Goal: Task Accomplishment & Management: Use online tool/utility

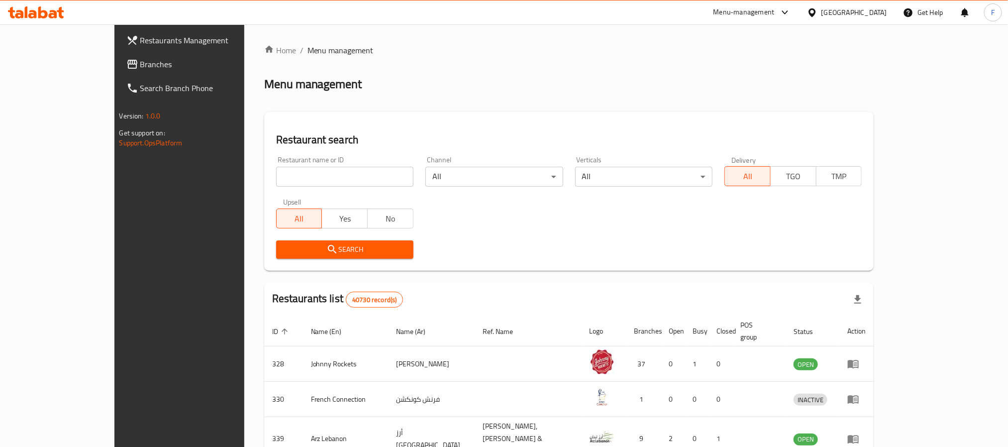
click at [276, 166] on div "Restaurant name or ID Restaurant name or ID" at bounding box center [344, 171] width 137 height 30
click at [276, 181] on input "search" at bounding box center [344, 177] width 137 height 20
paste input "9503"
type input "9503"
click at [284, 246] on span "Search" at bounding box center [344, 249] width 121 height 12
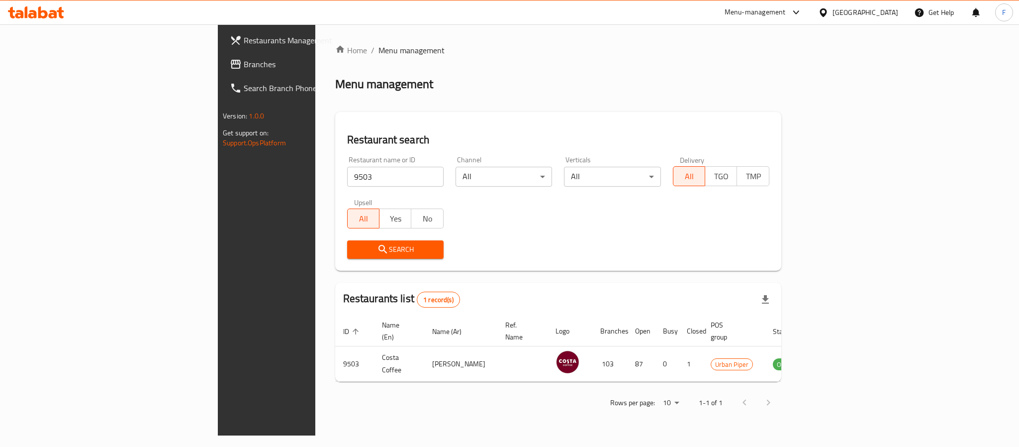
click at [762, 12] on div "Menu-management" at bounding box center [755, 12] width 61 height 12
click at [707, 160] on div "Restaurant-Management" at bounding box center [703, 156] width 78 height 11
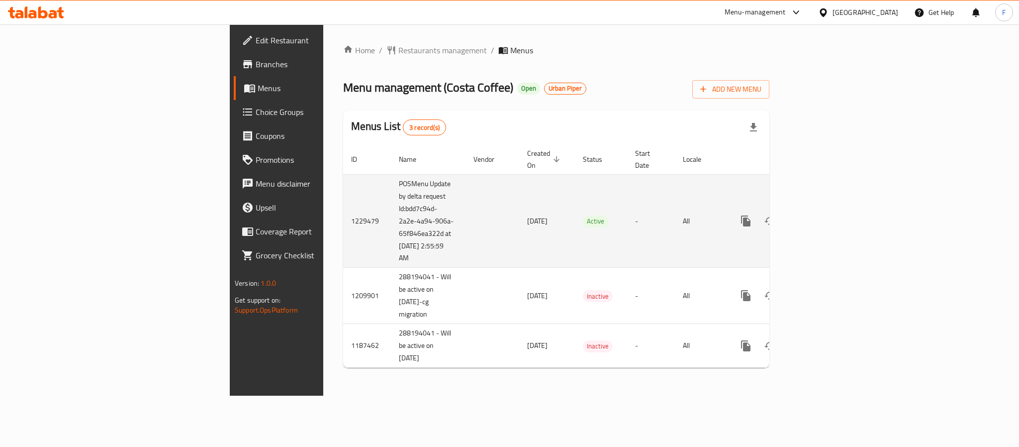
drag, startPoint x: 288, startPoint y: 244, endPoint x: 237, endPoint y: 197, distance: 69.0
click at [391, 197] on td "POSMenu Update by delta request Id:bdd7c94d-2a2e-4a94-906a-65f846ea322d at [DAT…" at bounding box center [428, 221] width 75 height 94
copy td "Id:bdd7c94d-2a2e-4a94-906a-65f846ea322d at [DATE] 2:55:59 AM"
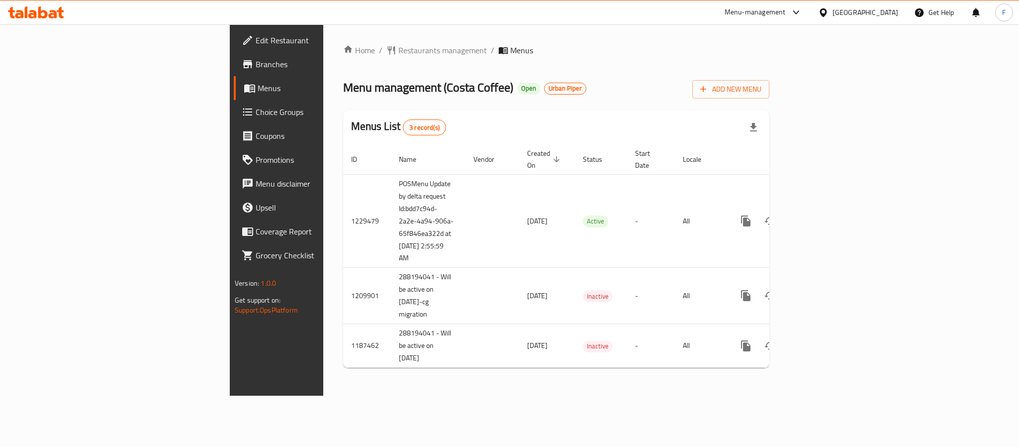
click at [707, 92] on div "Menu management ( Costa Coffee ) Open Urban Piper Add New Menu" at bounding box center [556, 87] width 426 height 22
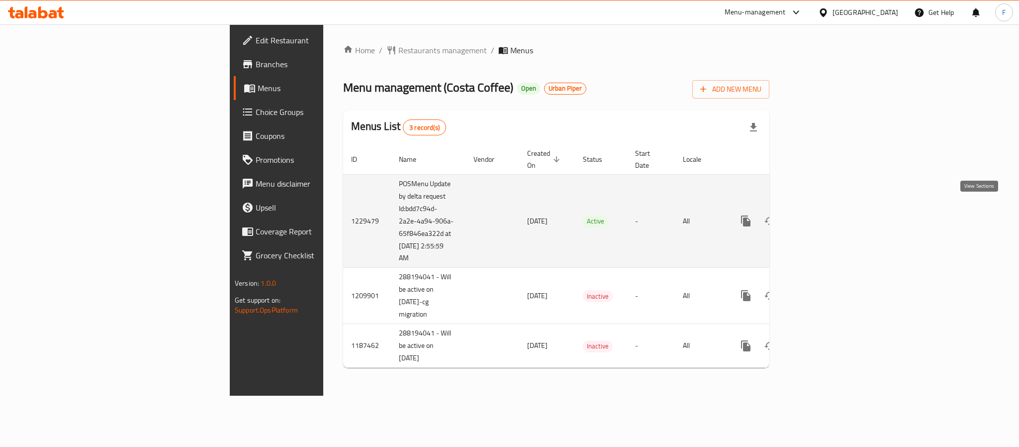
click at [824, 215] on icon "enhanced table" at bounding box center [818, 221] width 12 height 12
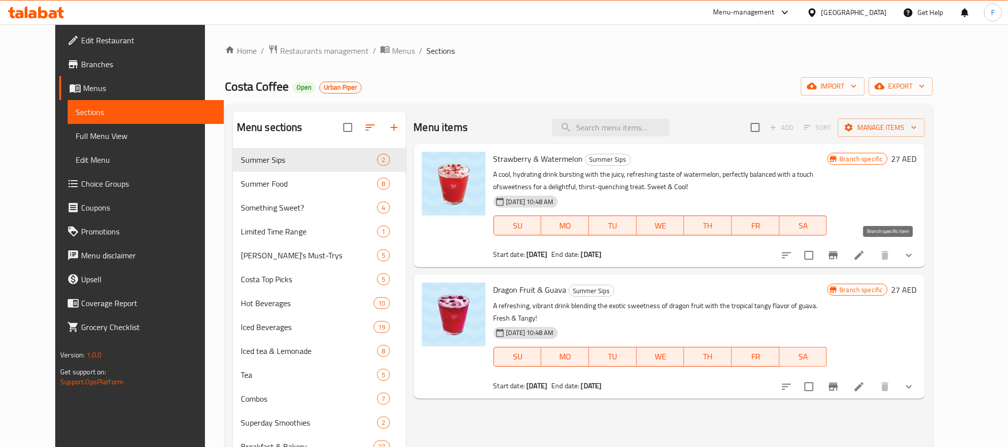
click at [838, 254] on icon "Branch-specific-item" at bounding box center [833, 255] width 9 height 8
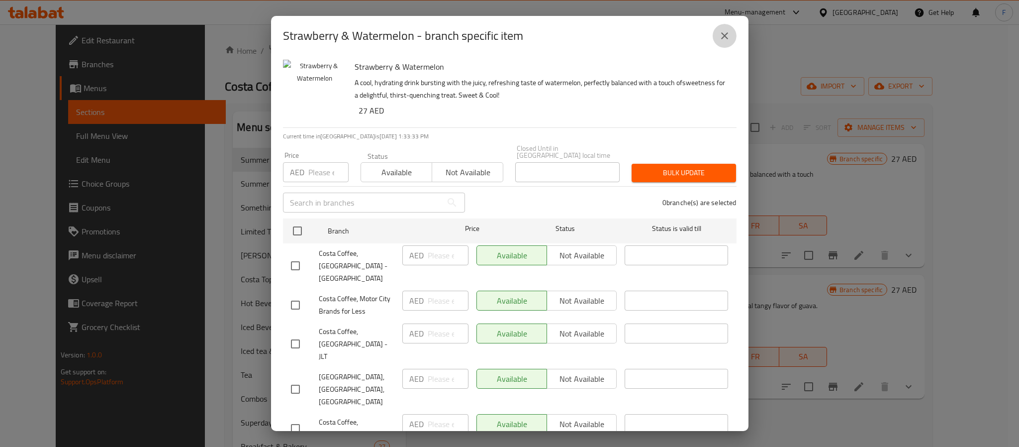
click at [729, 36] on icon "close" at bounding box center [725, 36] width 12 height 12
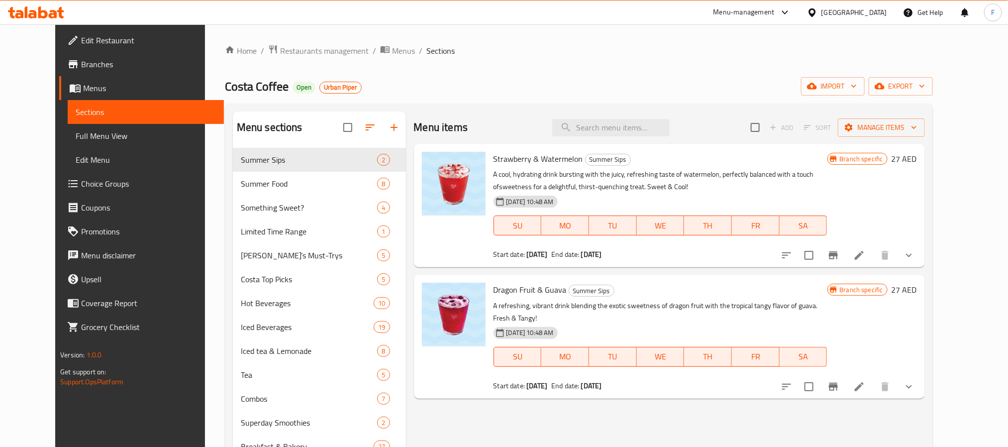
click at [76, 136] on span "Full Menu View" at bounding box center [146, 136] width 140 height 12
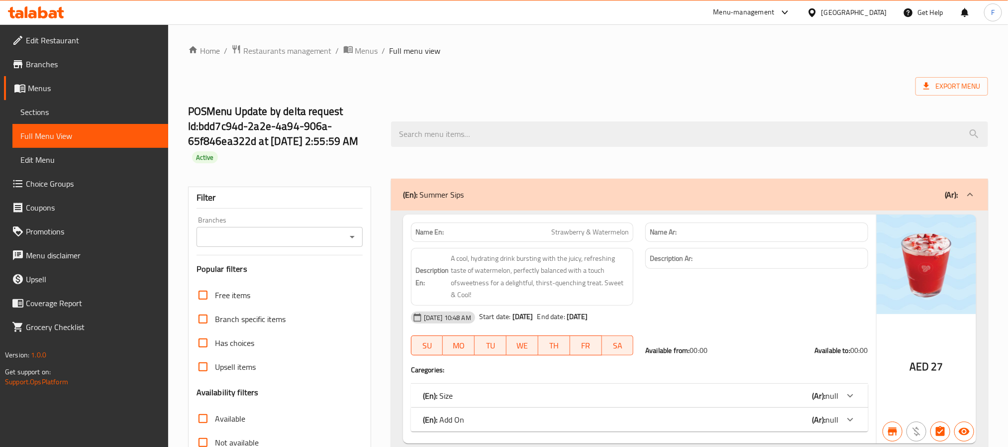
click at [248, 235] on input "Branches" at bounding box center [271, 237] width 144 height 14
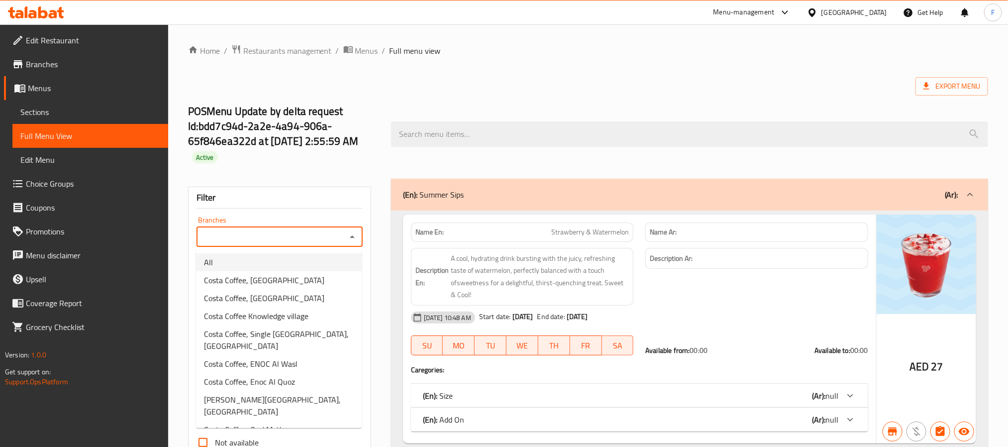
click at [251, 262] on li "All" at bounding box center [279, 262] width 166 height 18
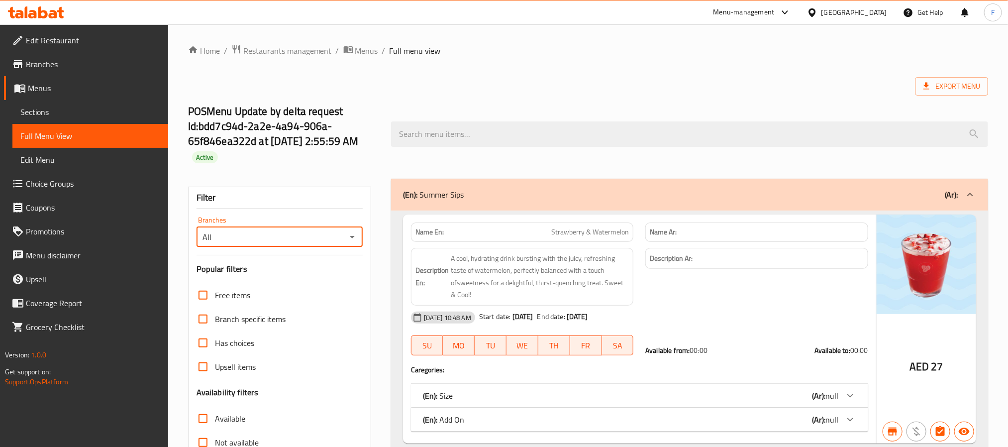
click at [275, 243] on input "All" at bounding box center [271, 237] width 144 height 14
click at [339, 234] on input "All" at bounding box center [271, 237] width 144 height 14
click at [354, 236] on icon "Open" at bounding box center [352, 237] width 12 height 12
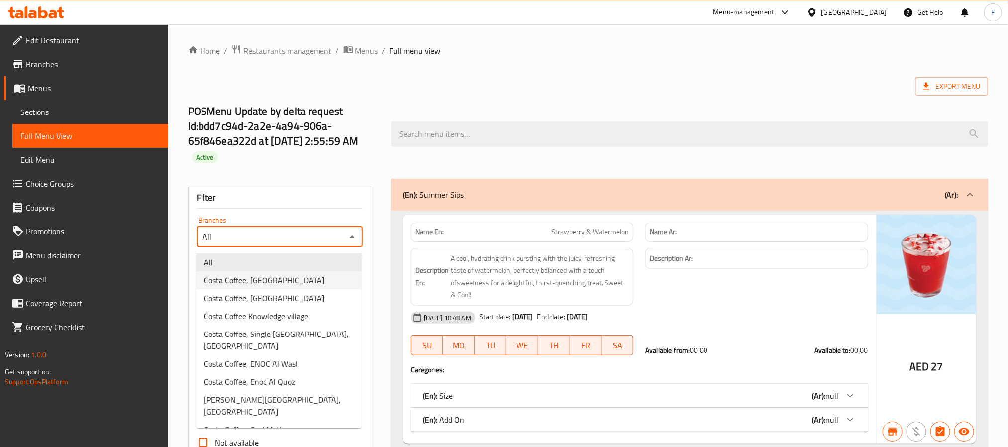
click at [303, 280] on span "Costa Coffee, [GEOGRAPHIC_DATA]" at bounding box center [264, 280] width 120 height 12
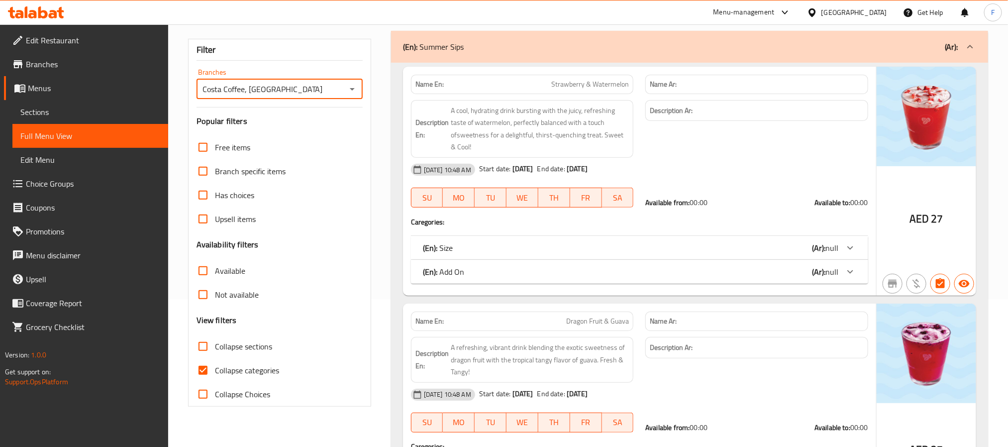
scroll to position [149, 0]
click at [353, 89] on icon "Open" at bounding box center [352, 88] width 12 height 12
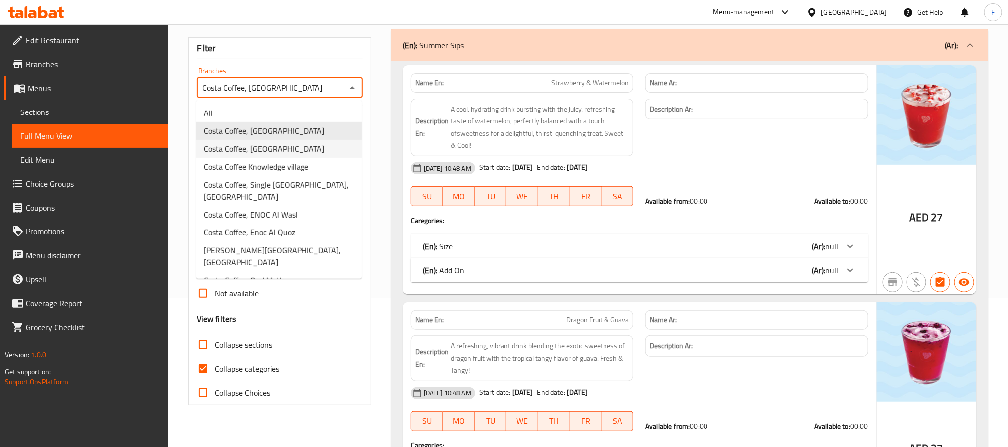
click at [243, 146] on span "Costa Coffee, [GEOGRAPHIC_DATA]" at bounding box center [264, 149] width 120 height 12
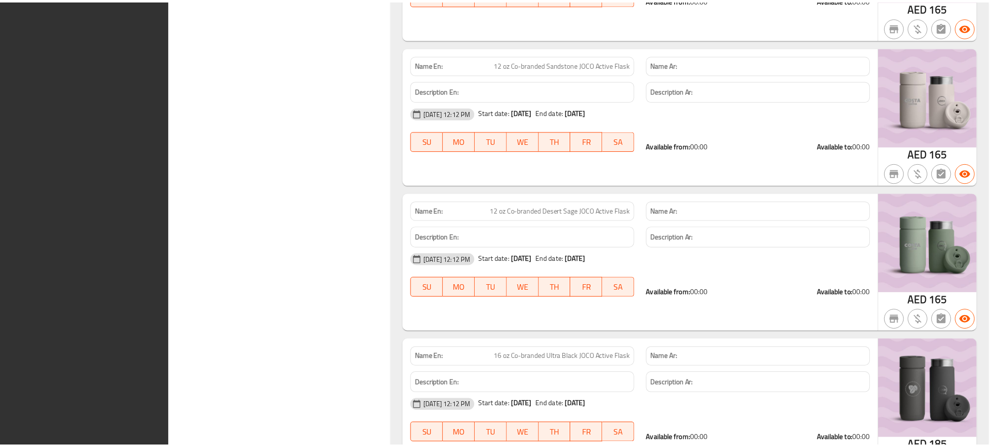
scroll to position [58516, 0]
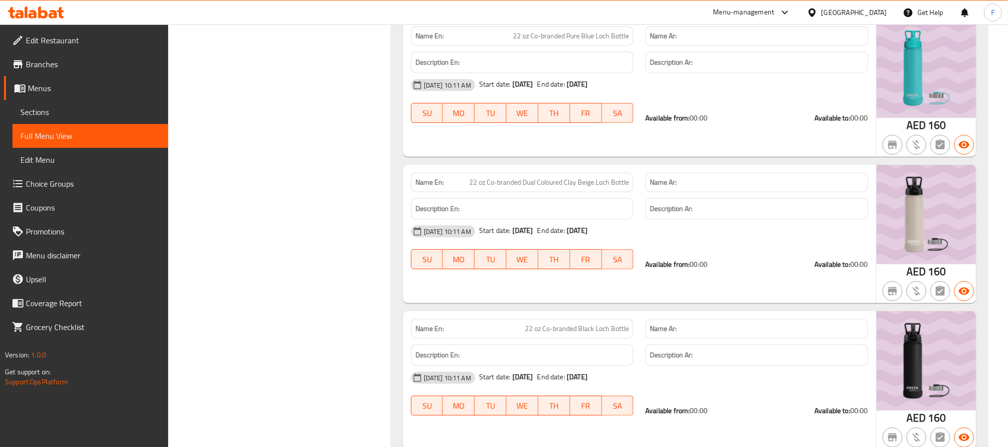
scroll to position [0, 0]
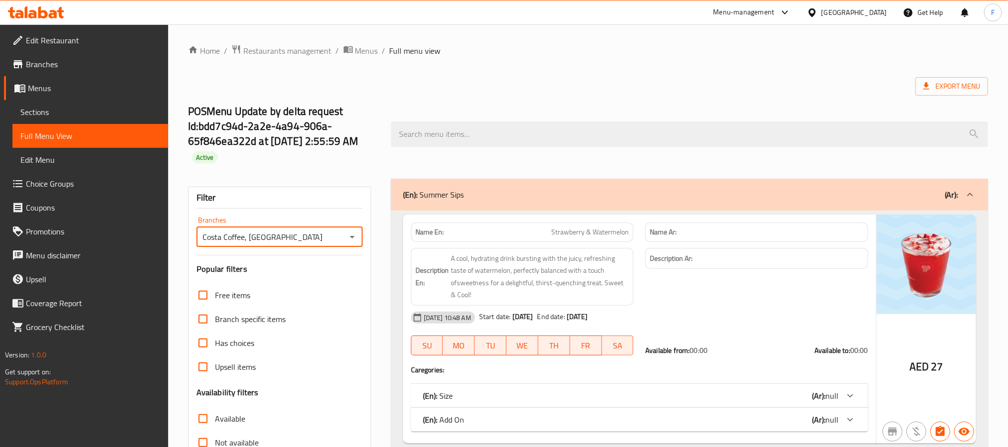
click at [318, 241] on input "Costa Coffee, [GEOGRAPHIC_DATA]" at bounding box center [271, 237] width 144 height 14
click at [353, 234] on icon "Open" at bounding box center [352, 237] width 12 height 12
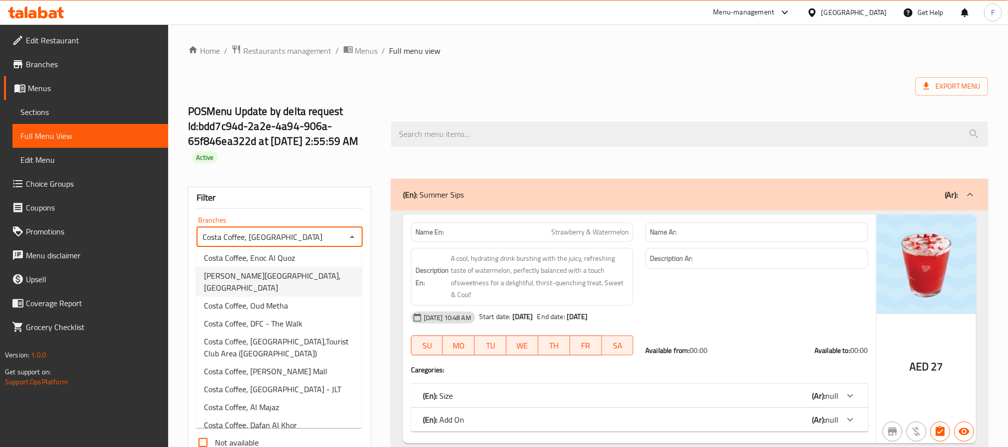
scroll to position [149, 0]
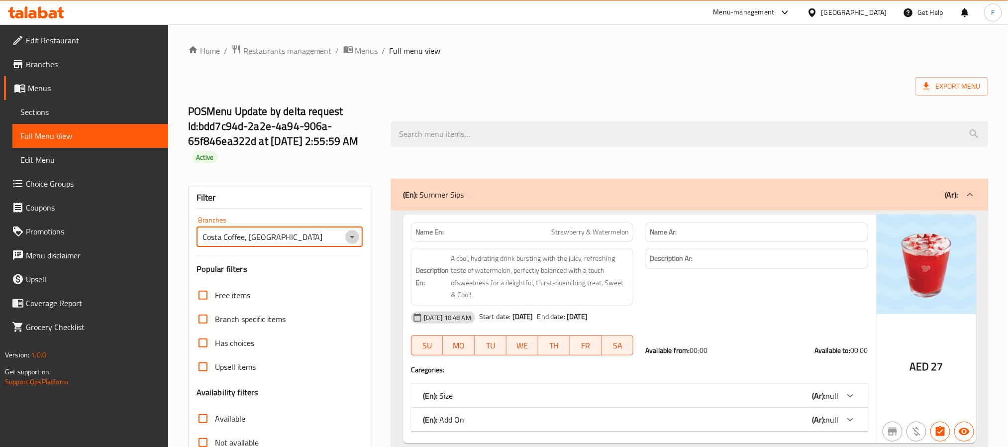
click at [348, 241] on icon "Open" at bounding box center [352, 237] width 12 height 12
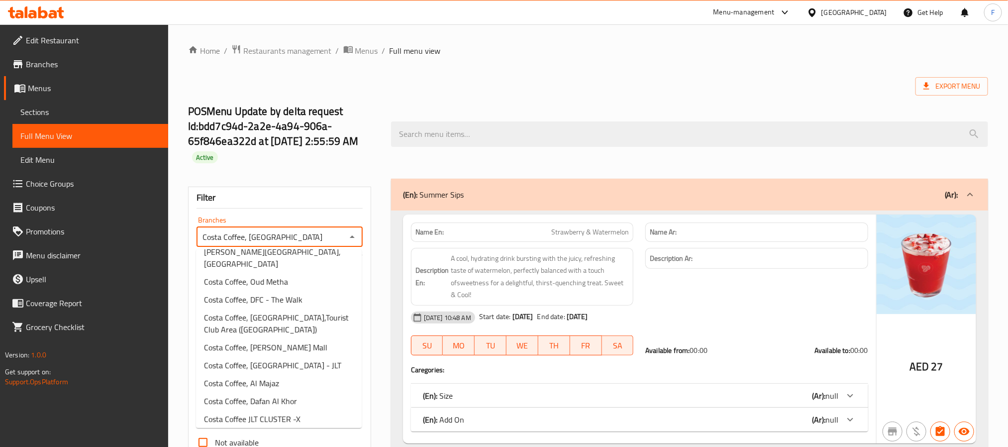
scroll to position [224, 0]
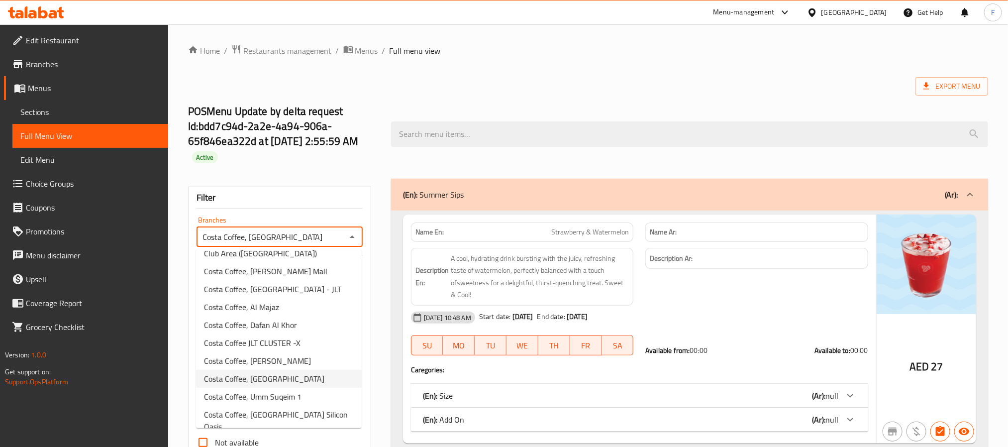
click at [284, 378] on span "Costa Coffee, [GEOGRAPHIC_DATA]" at bounding box center [264, 379] width 120 height 12
type input "Costa Coffee, [GEOGRAPHIC_DATA]"
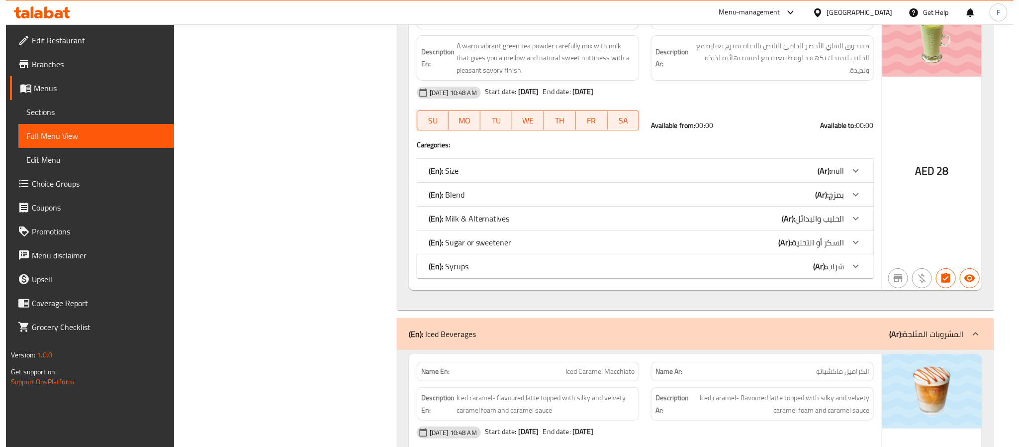
scroll to position [0, 0]
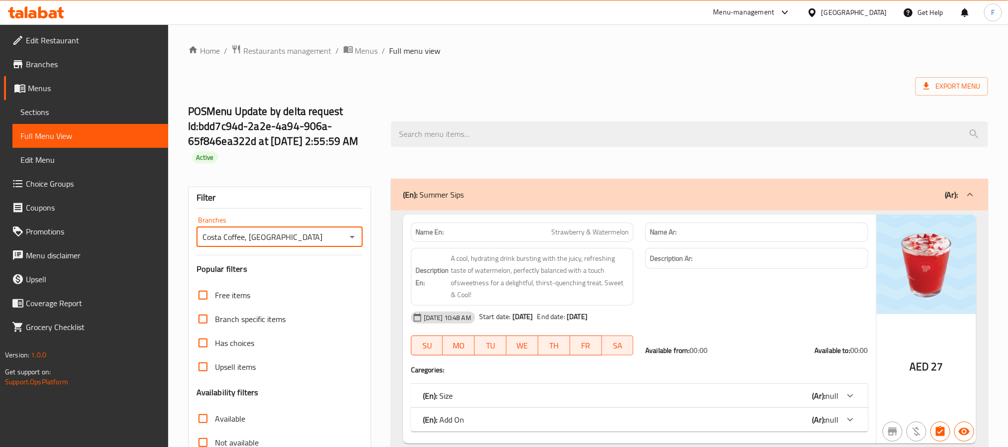
click at [45, 83] on span "Menus" at bounding box center [94, 88] width 132 height 12
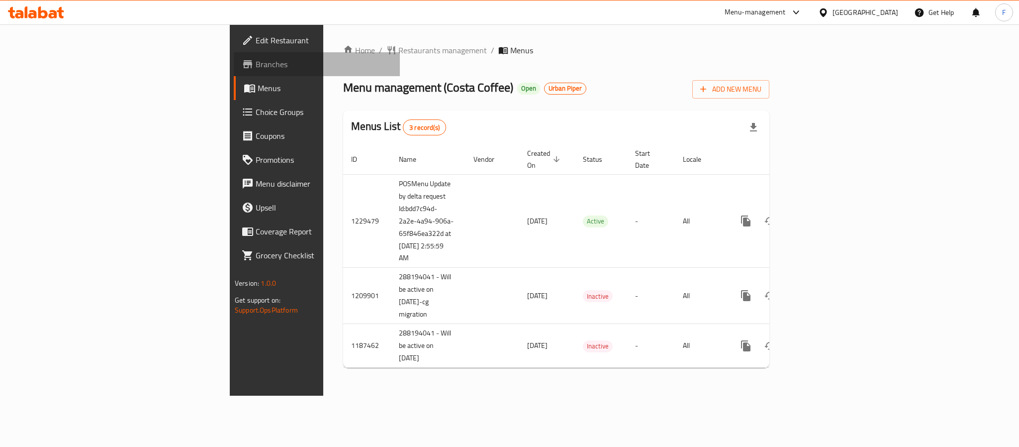
click at [256, 65] on span "Branches" at bounding box center [324, 64] width 136 height 12
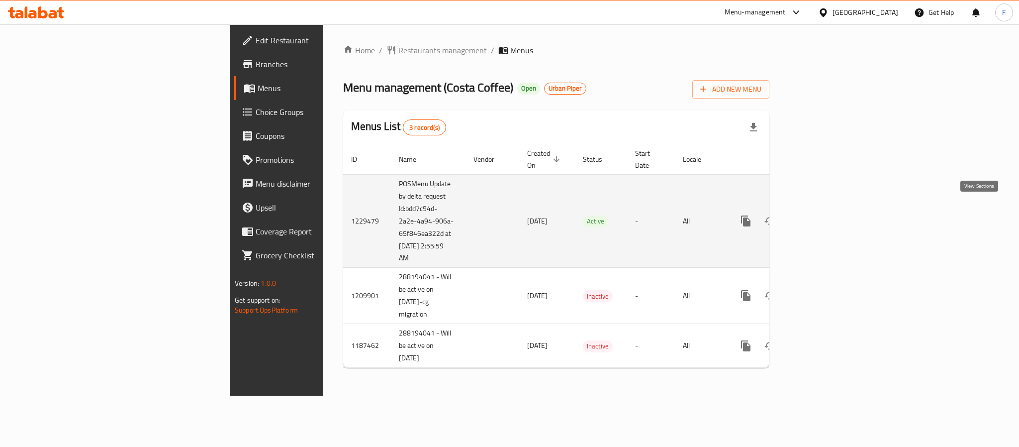
click at [824, 215] on icon "enhanced table" at bounding box center [818, 221] width 12 height 12
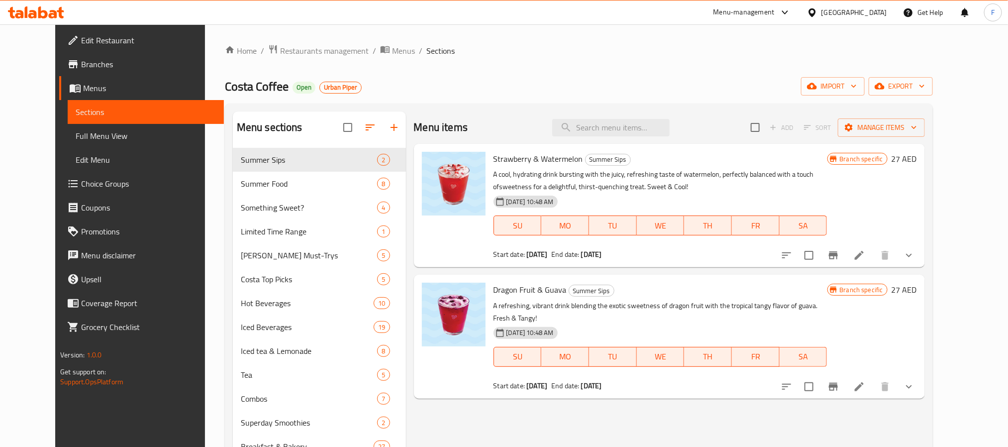
click at [76, 138] on span "Full Menu View" at bounding box center [146, 136] width 140 height 12
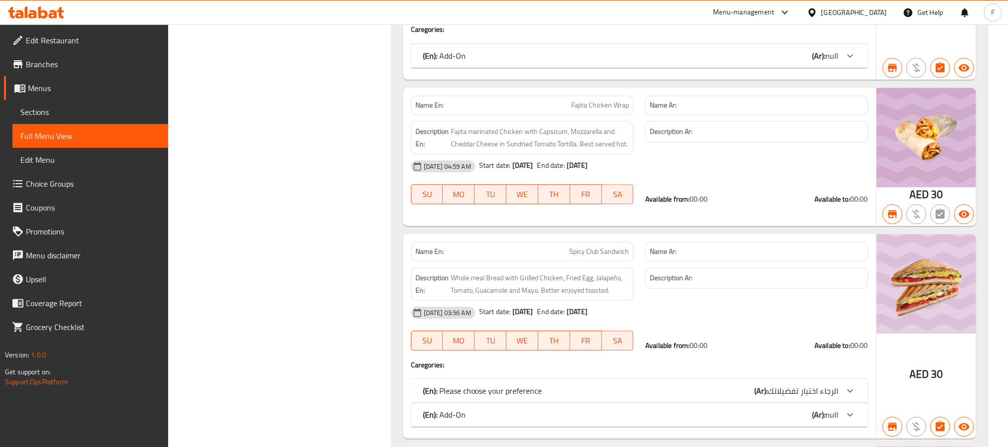
scroll to position [1940, 0]
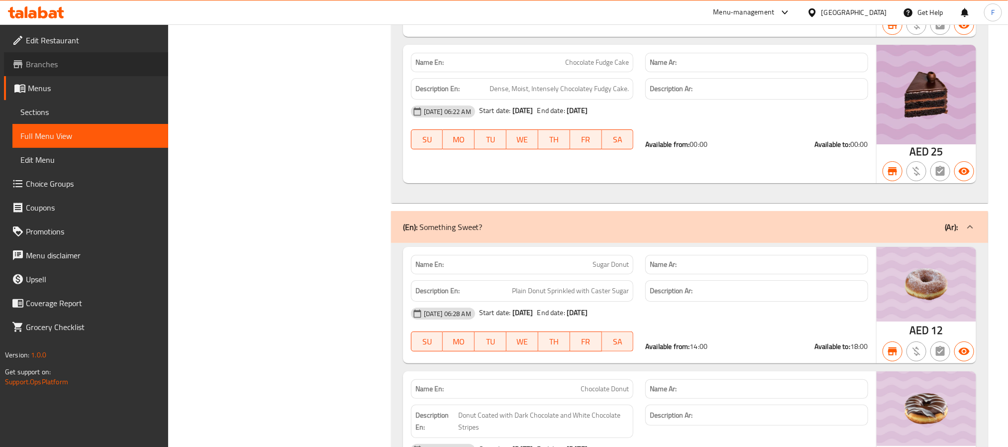
click at [48, 69] on span "Branches" at bounding box center [93, 64] width 134 height 12
